Goal: Task Accomplishment & Management: Complete application form

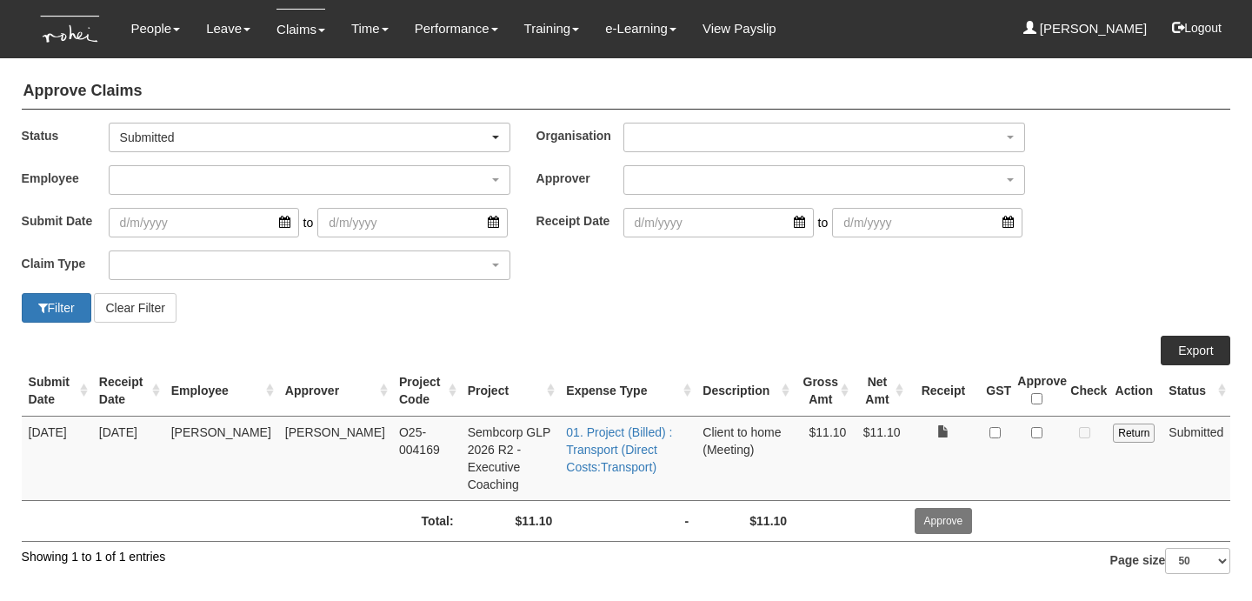
select select "50"
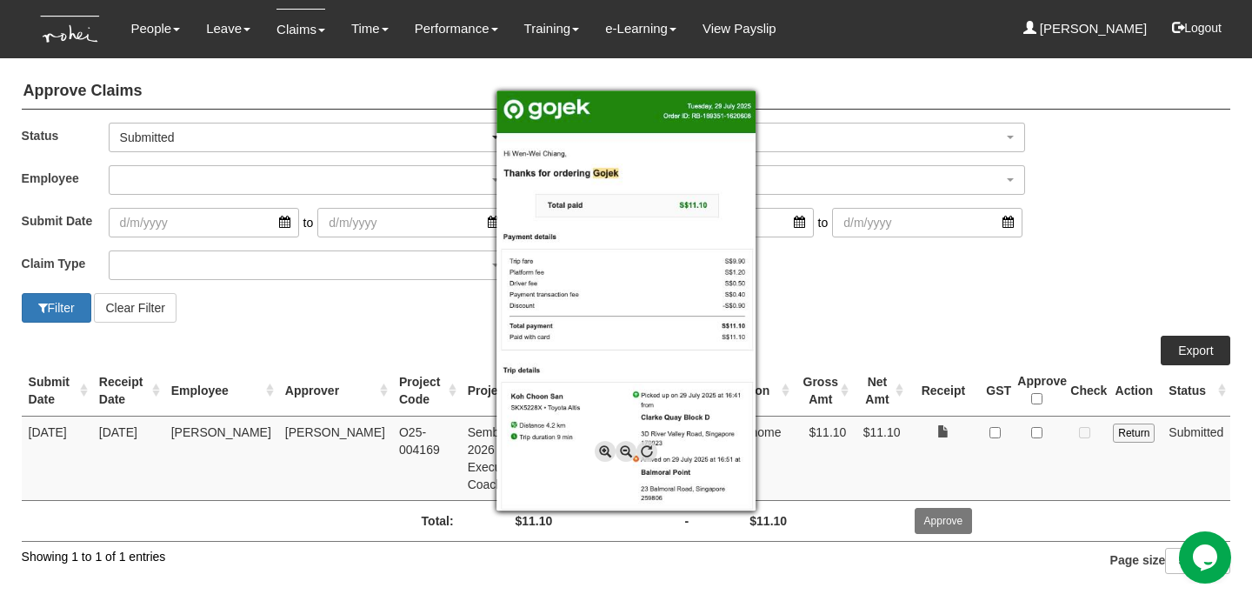
click at [353, 327] on div at bounding box center [626, 300] width 1252 height 601
click at [1045, 430] on div at bounding box center [626, 300] width 1252 height 601
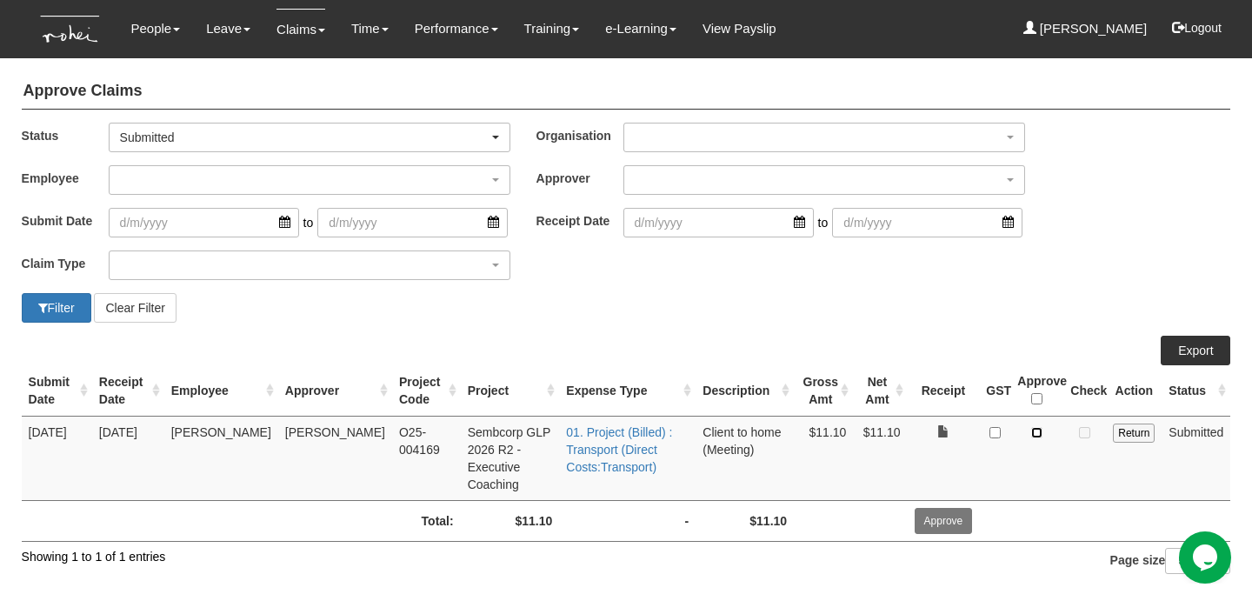
click at [1040, 430] on input "checkbox" at bounding box center [1036, 432] width 11 height 11
checkbox input "true"
click at [965, 508] on input "Approve" at bounding box center [943, 521] width 58 height 26
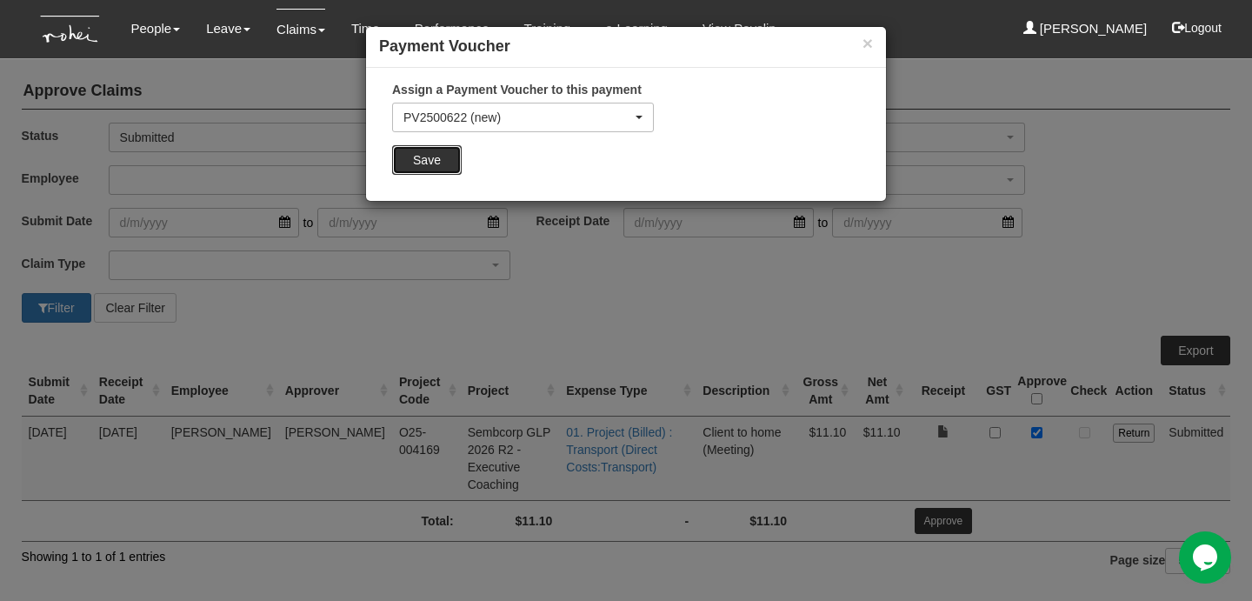
click at [442, 160] on input "Save" at bounding box center [427, 160] width 70 height 30
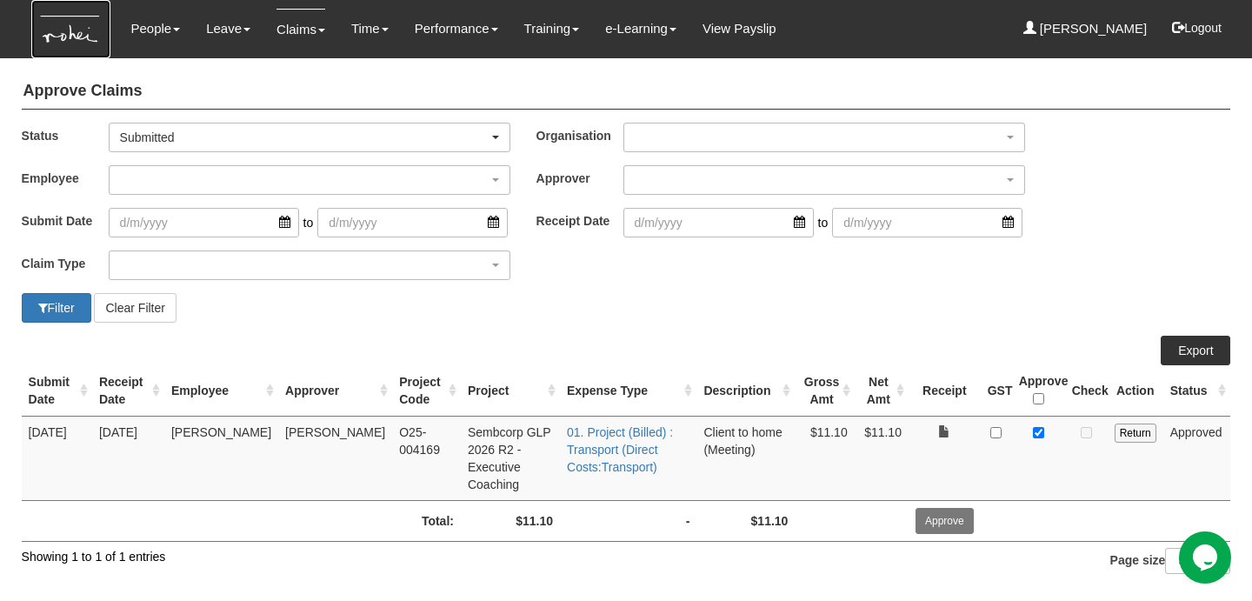
click at [57, 43] on img at bounding box center [70, 29] width 79 height 58
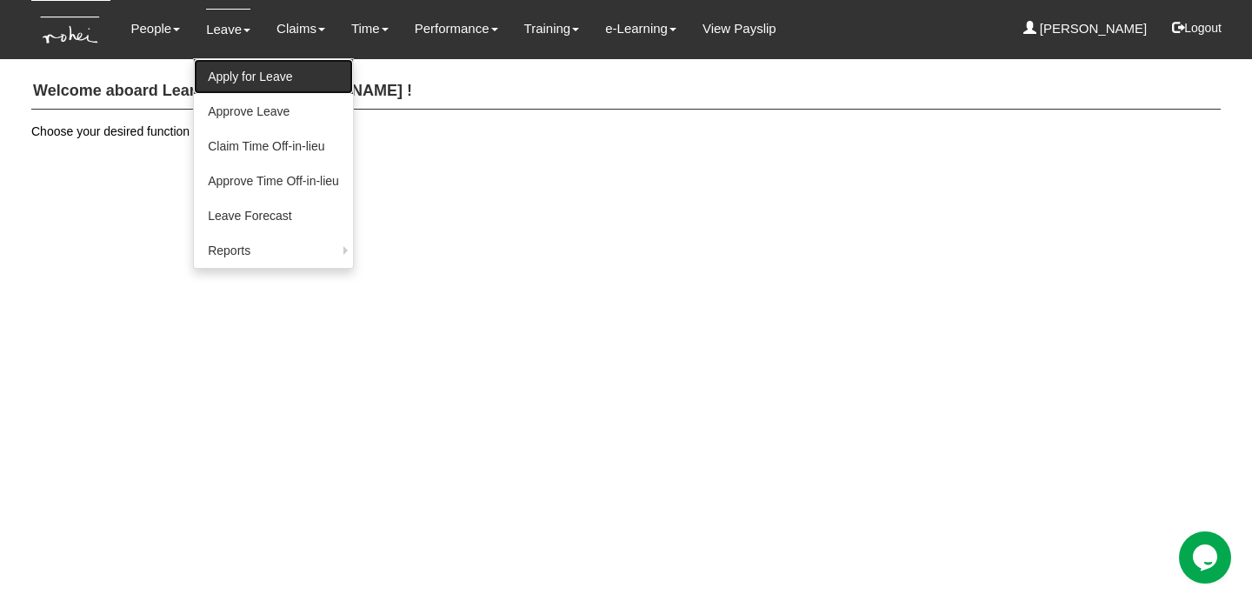
click at [232, 71] on link "Apply for Leave" at bounding box center [273, 76] width 159 height 35
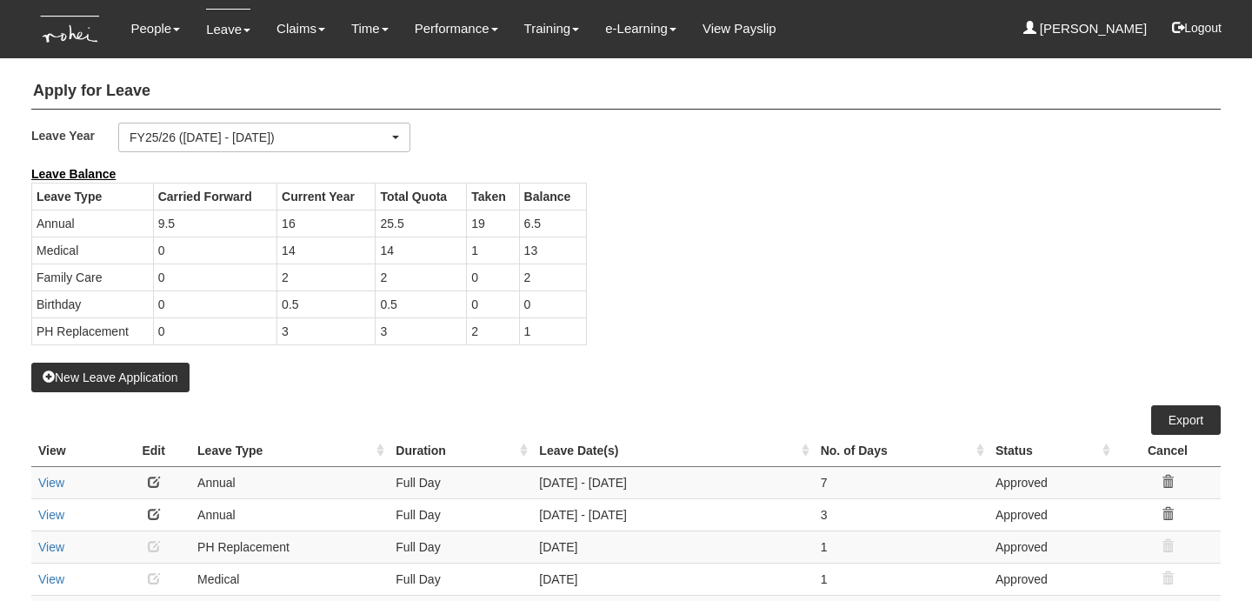
select select "50"
click at [131, 382] on button "New Leave Application" at bounding box center [110, 377] width 158 height 30
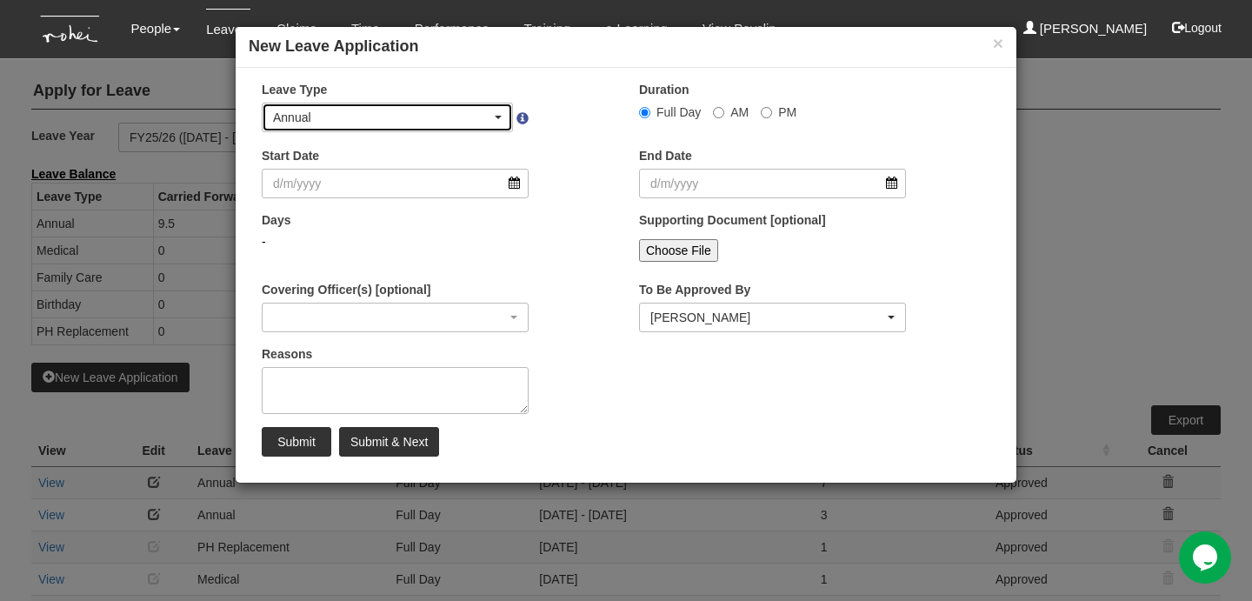
click at [479, 125] on div "Annual" at bounding box center [387, 117] width 249 height 28
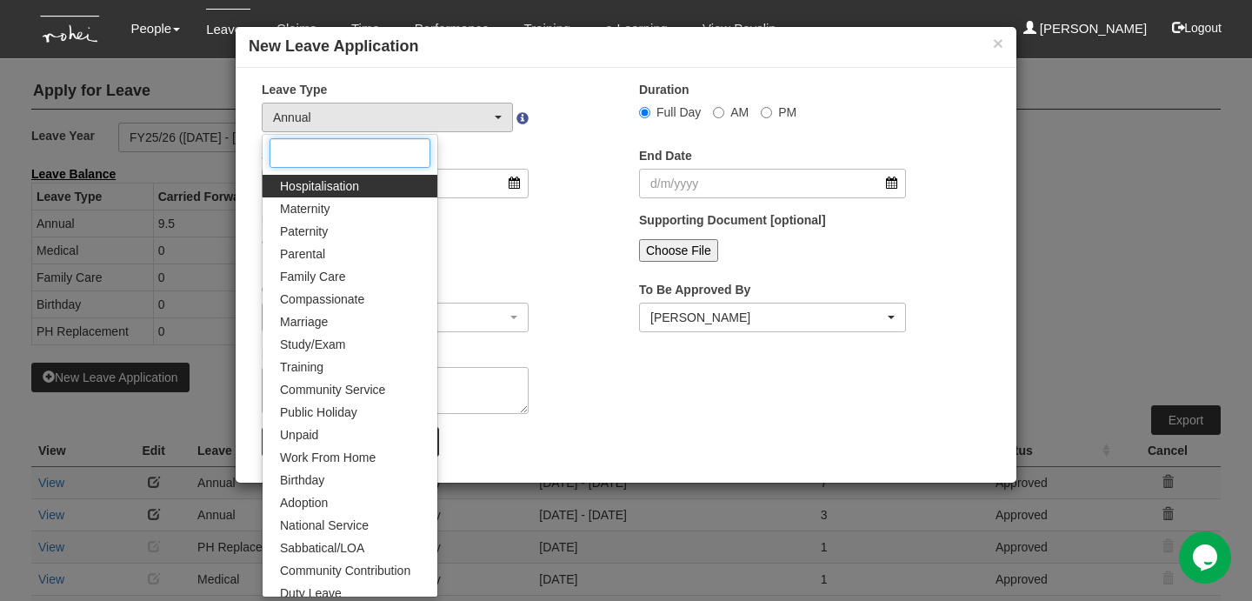
scroll to position [99, 0]
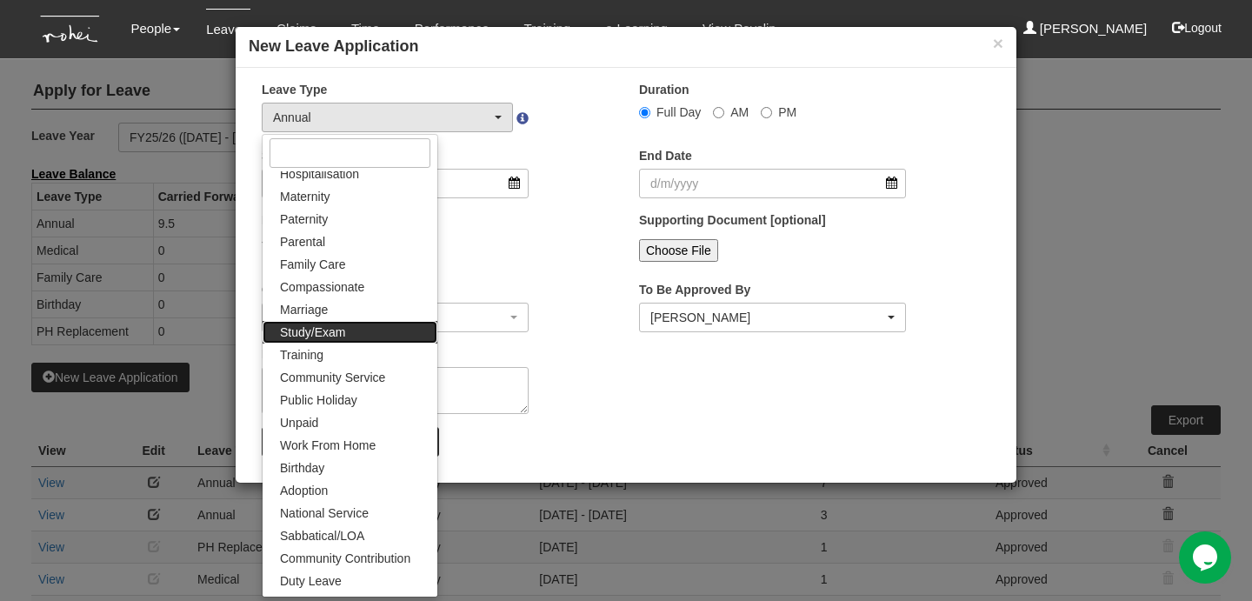
click at [378, 321] on link "Study/Exam" at bounding box center [350, 332] width 175 height 23
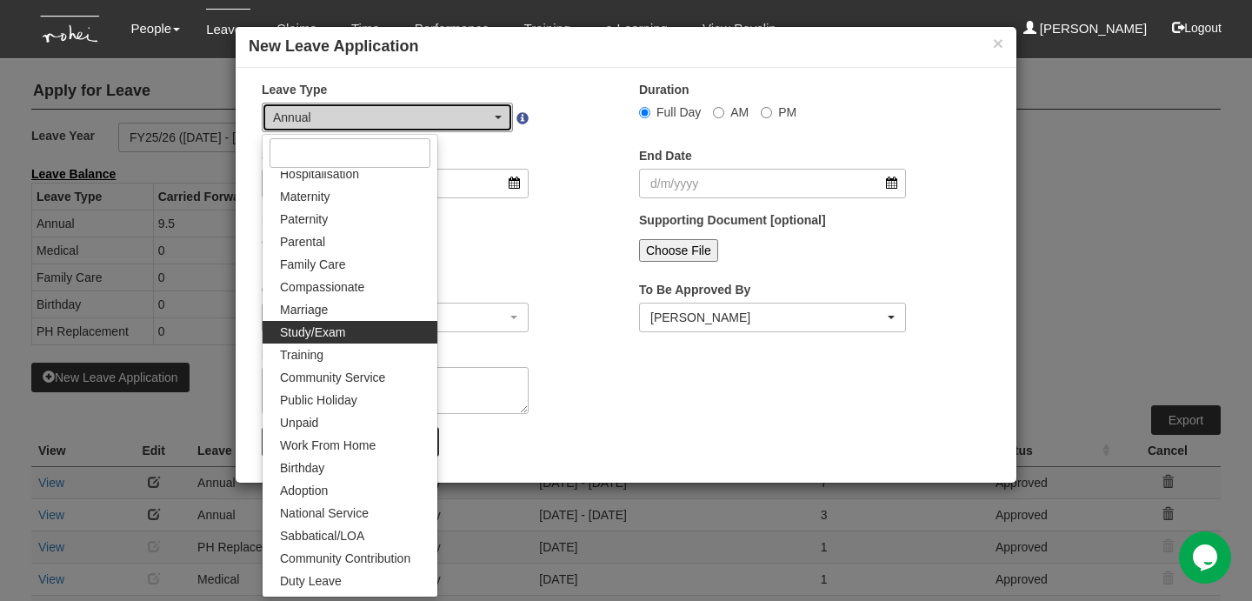
select select "12"
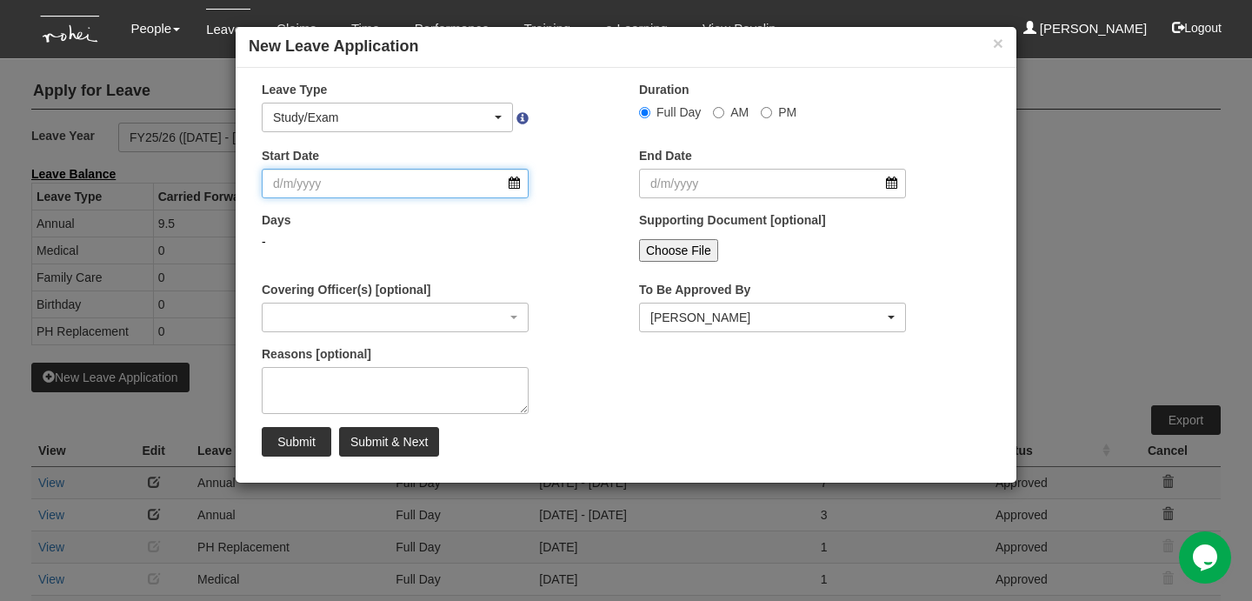
click at [419, 183] on input "Start Date" at bounding box center [395, 184] width 267 height 30
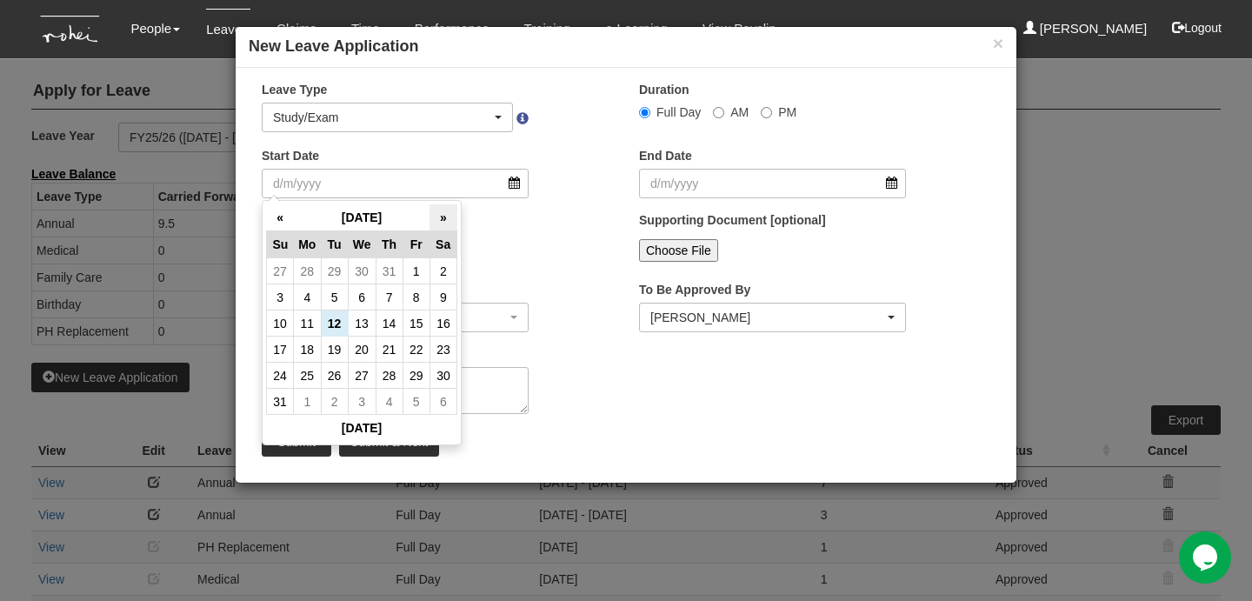
click at [442, 220] on th "»" at bounding box center [442, 217] width 27 height 27
click at [332, 354] on td "23" at bounding box center [334, 349] width 27 height 26
type input "23/9/2025"
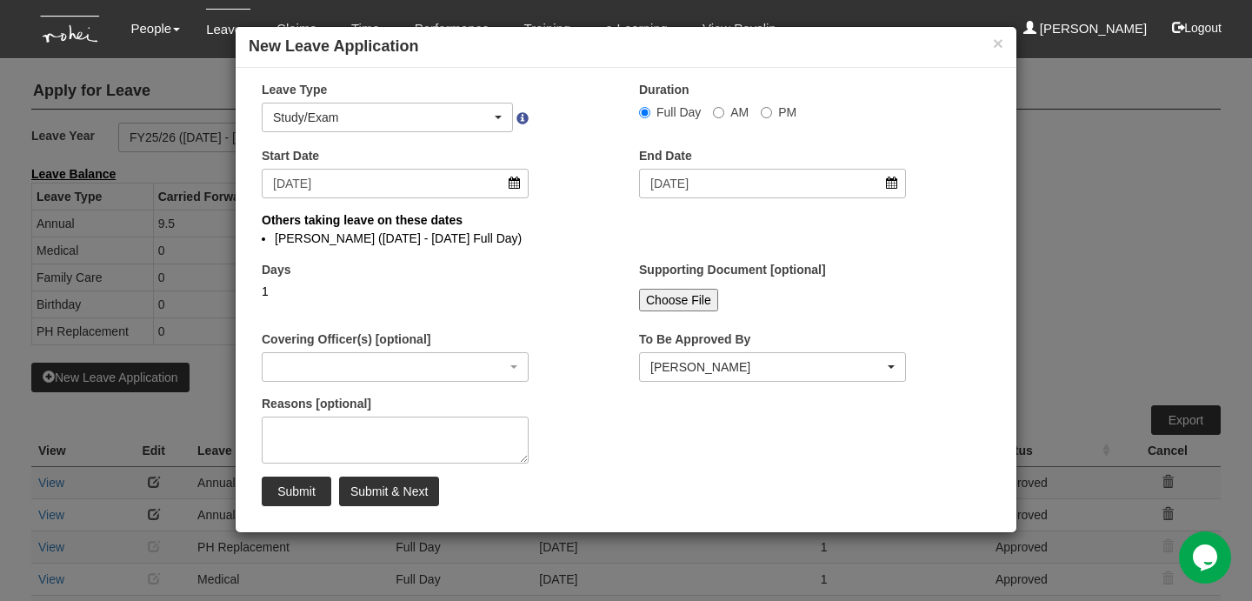
select select
click at [469, 430] on textarea "Reasons [optional]" at bounding box center [395, 439] width 267 height 47
type textarea "Taking PMP exam"
click at [693, 296] on input "Choose File" at bounding box center [678, 300] width 79 height 23
type input "C:\fakepath\Screenshot 2025-08-12 at 10.56.44 AM.png"
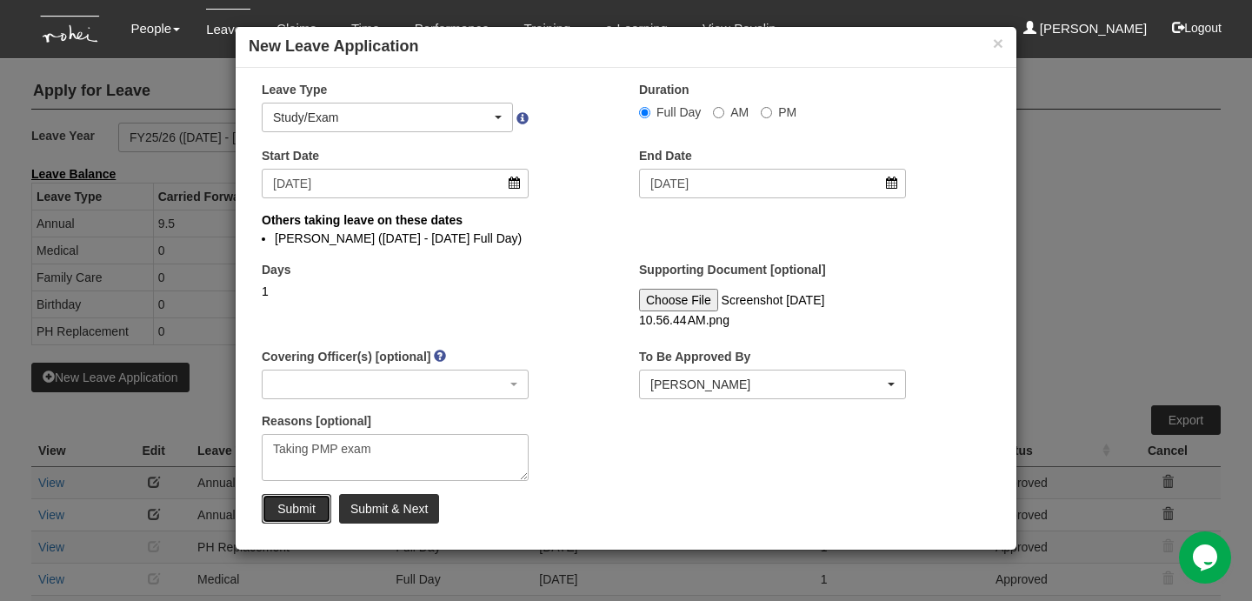
click at [316, 509] on input "Submit" at bounding box center [297, 509] width 70 height 30
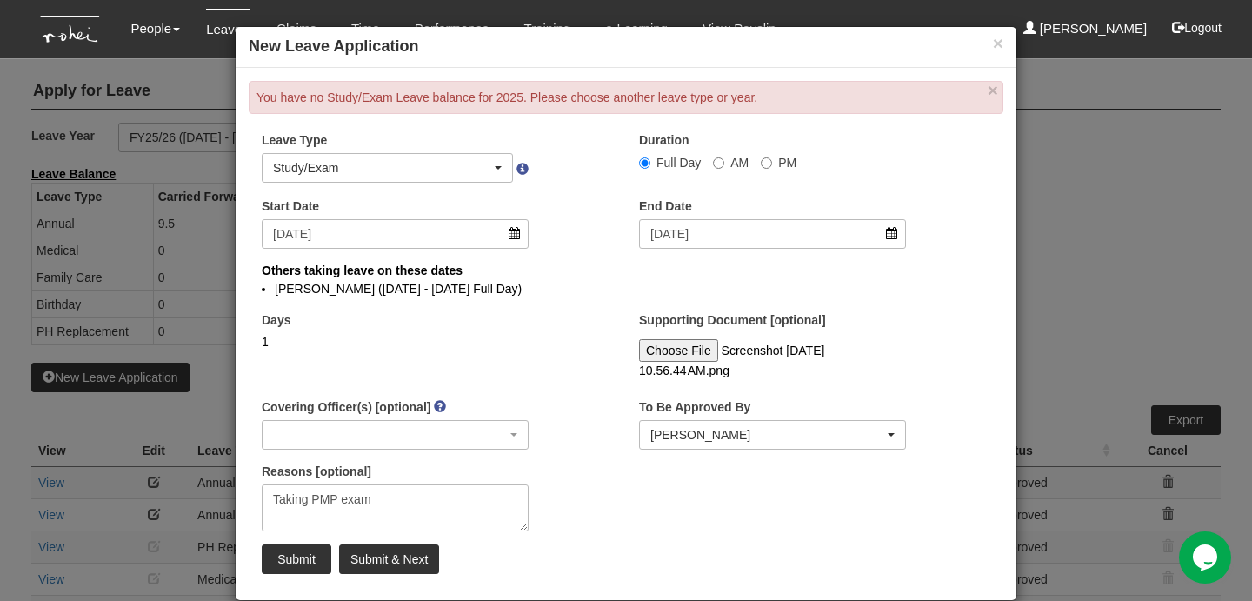
click at [559, 182] on div "Leave Type Annual Childcare Off-in-lieu Medical Hospitalisation Maternity Pater…" at bounding box center [437, 163] width 377 height 64
click at [1000, 35] on button "×" at bounding box center [998, 43] width 10 height 18
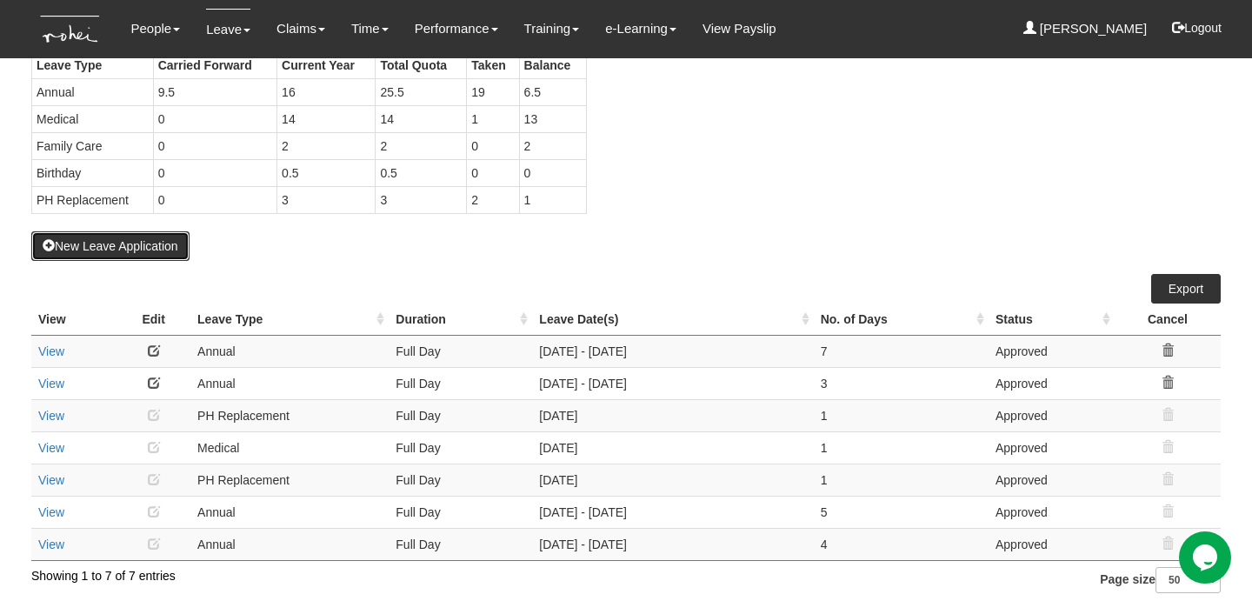
scroll to position [136, 0]
